Goal: Information Seeking & Learning: Learn about a topic

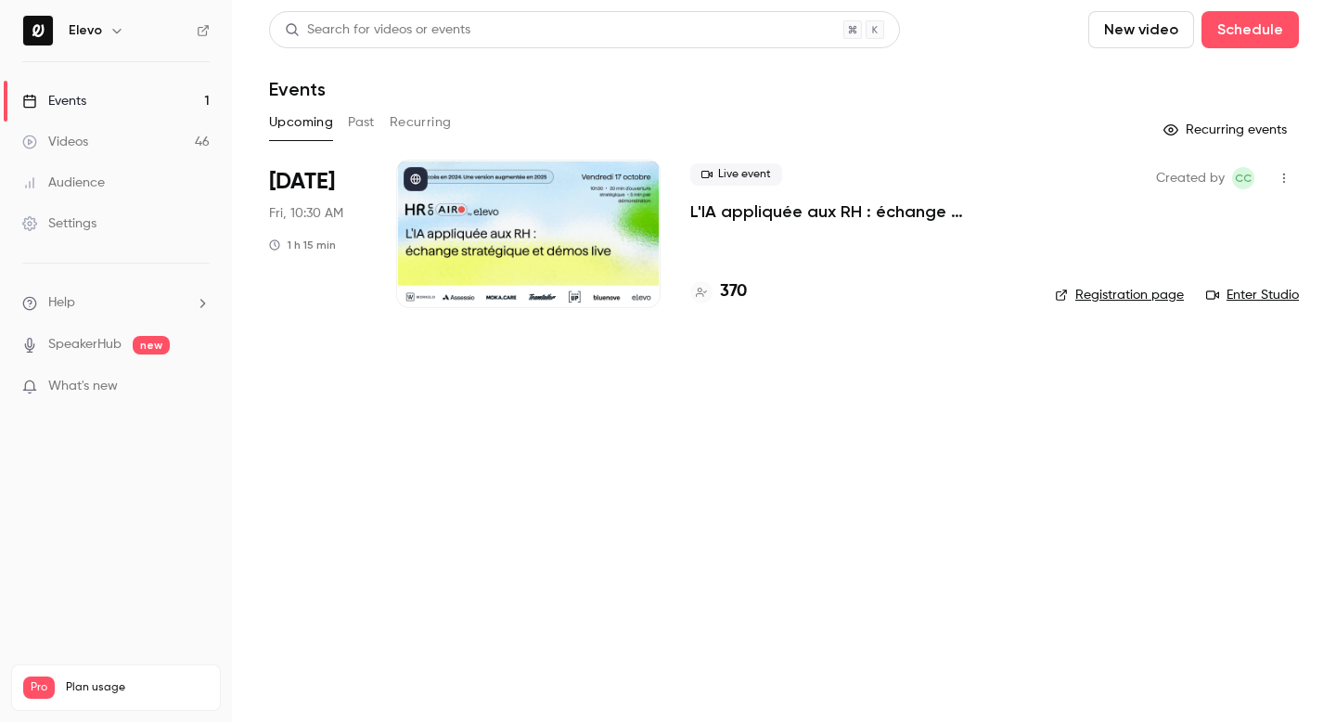
click at [735, 207] on p "L'IA appliquée aux RH : échange stratégique et démos live." at bounding box center [857, 211] width 335 height 22
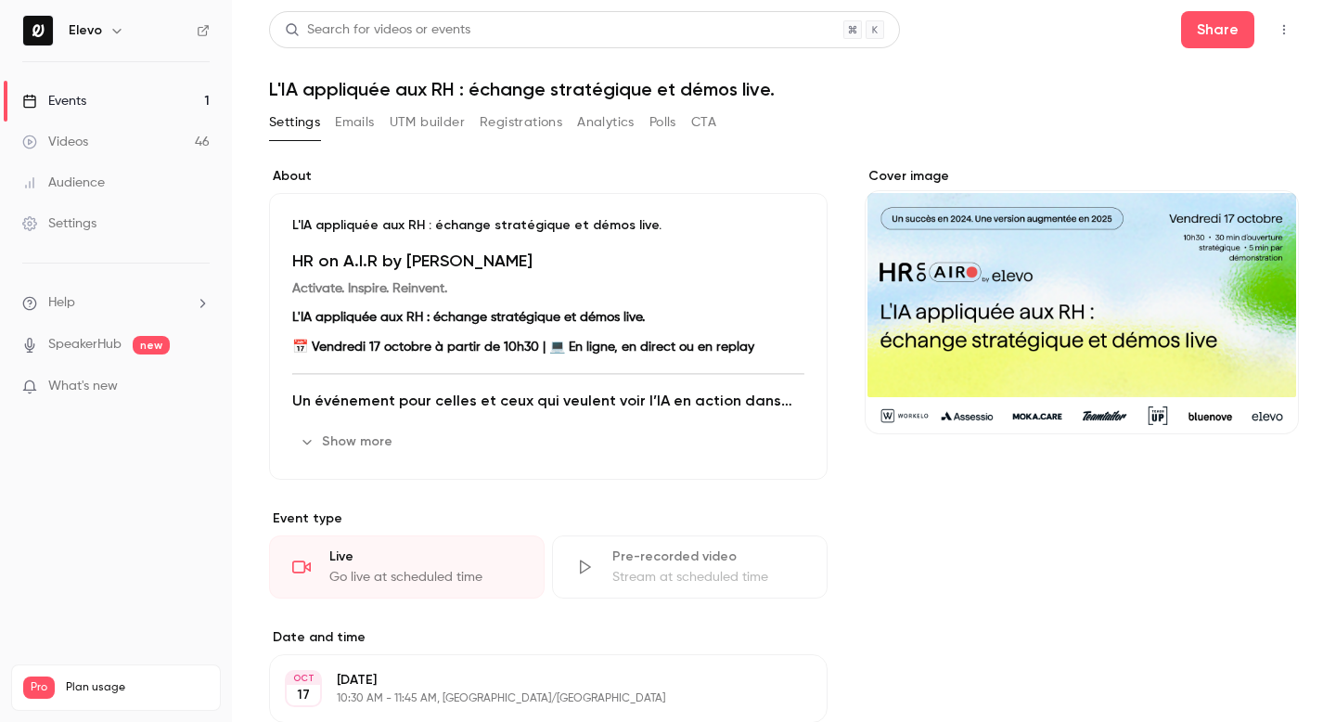
click at [317, 95] on h1 "L'IA appliquée aux RH : échange stratégique et démos live." at bounding box center [784, 89] width 1030 height 22
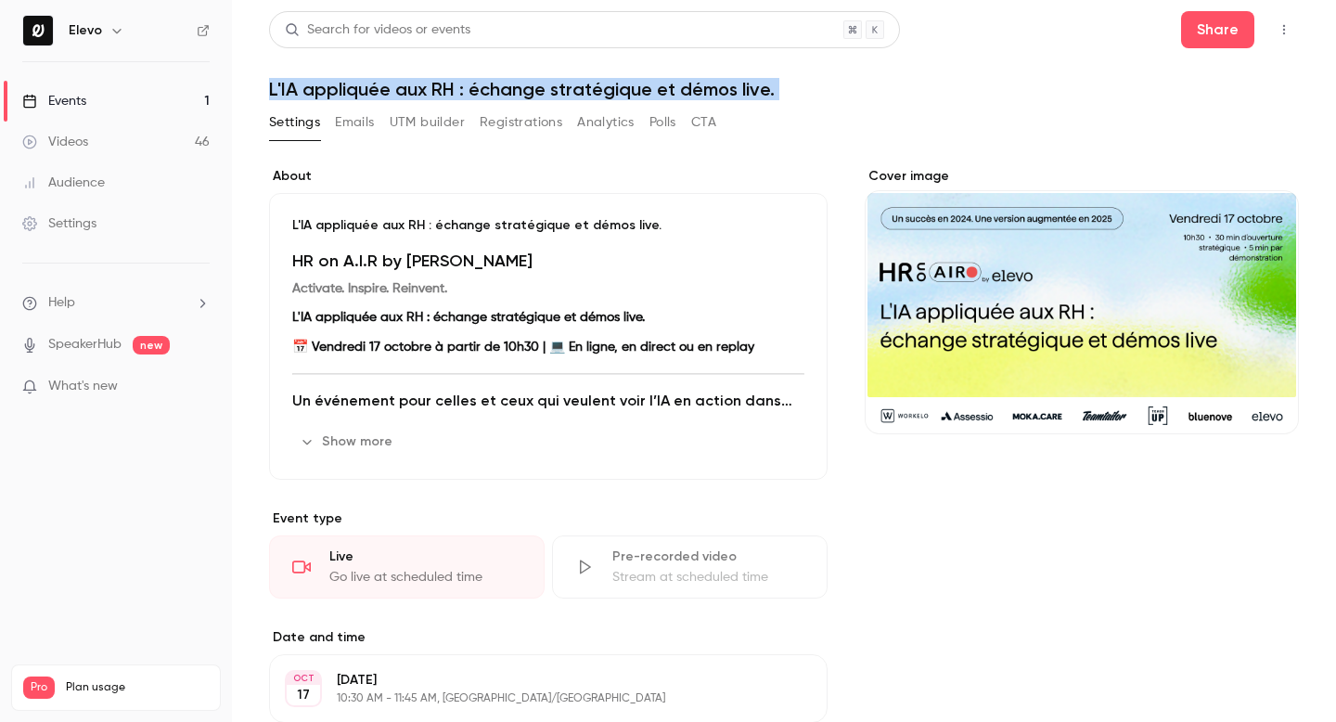
click at [317, 95] on h1 "L'IA appliquée aux RH : échange stratégique et démos live." at bounding box center [784, 89] width 1030 height 22
copy div "L'IA appliquée aux RH : échange stratégique et démos live. Settings Emails UTM …"
click at [152, 98] on link "Events 1" at bounding box center [116, 101] width 232 height 41
